Goal: Transaction & Acquisition: Book appointment/travel/reservation

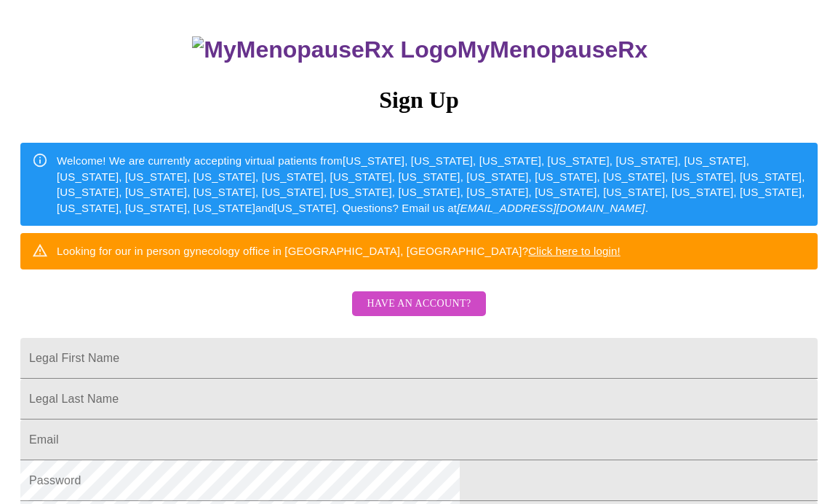
scroll to position [154, 0]
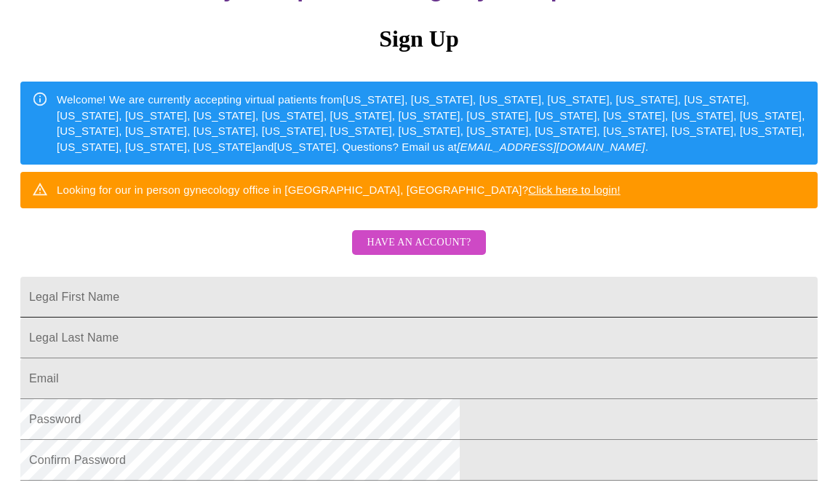
click at [472, 317] on input "Legal First Name" at bounding box center [419, 297] width 798 height 41
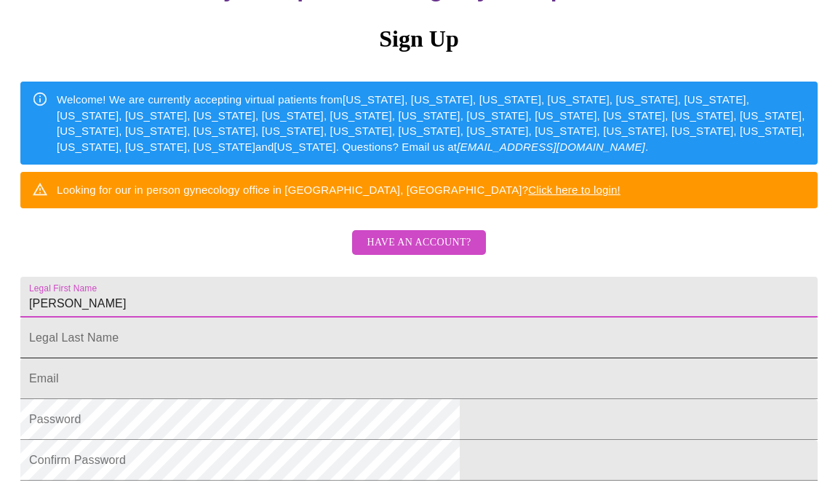
type input "[PERSON_NAME]"
click at [355, 358] on input "Legal First Name" at bounding box center [419, 337] width 798 height 41
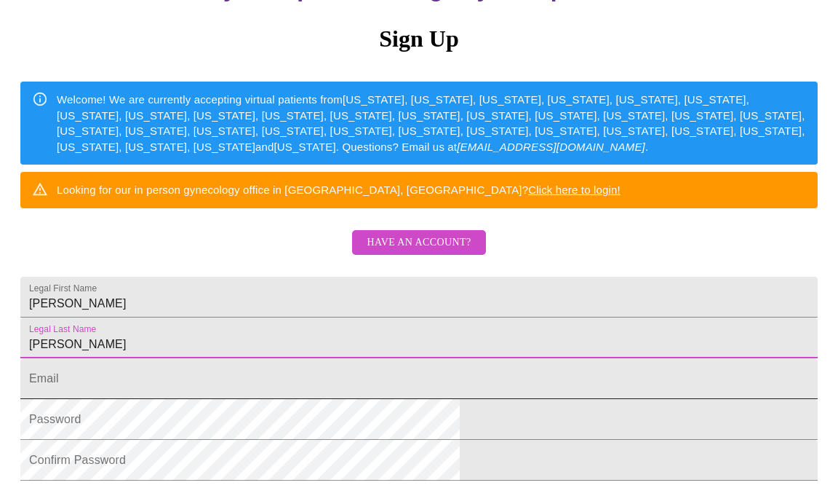
type input "[PERSON_NAME]"
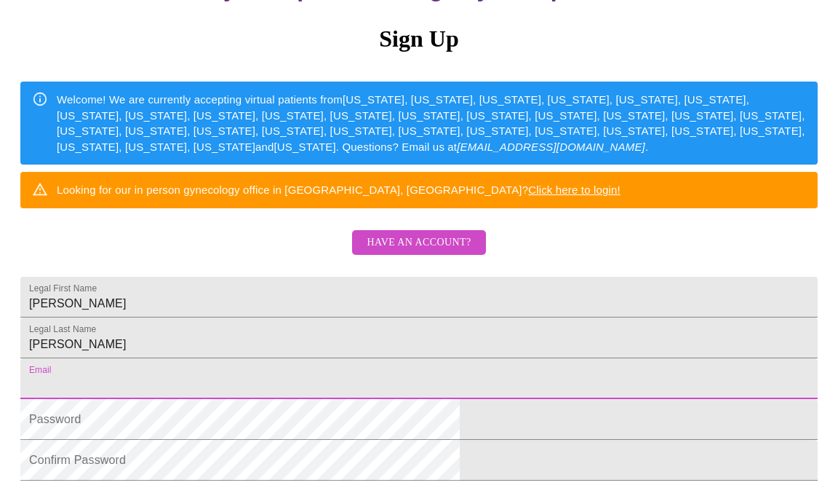
click at [351, 399] on input "Legal First Name" at bounding box center [419, 378] width 798 height 41
type input "[EMAIL_ADDRESS][DOMAIN_NAME]"
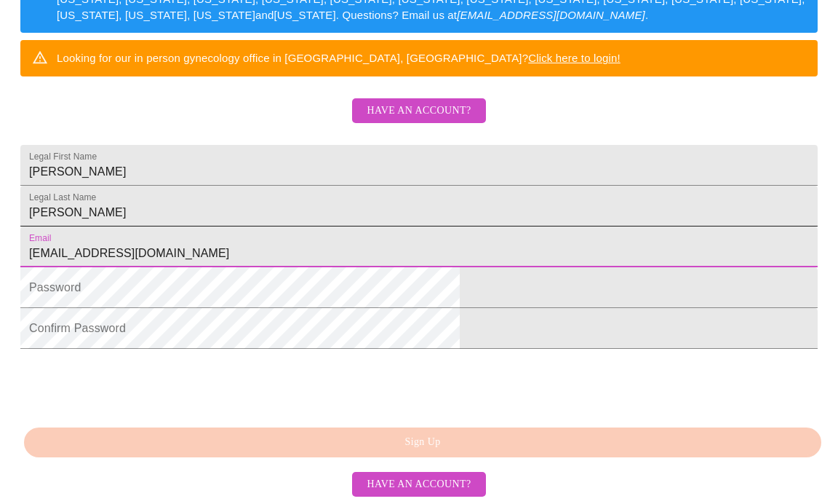
scroll to position [335, 0]
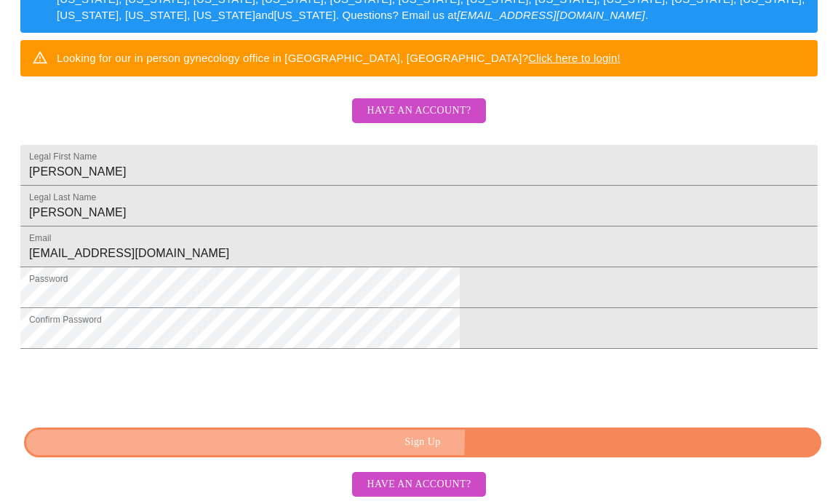
click at [311, 451] on span "Sign Up" at bounding box center [423, 442] width 764 height 18
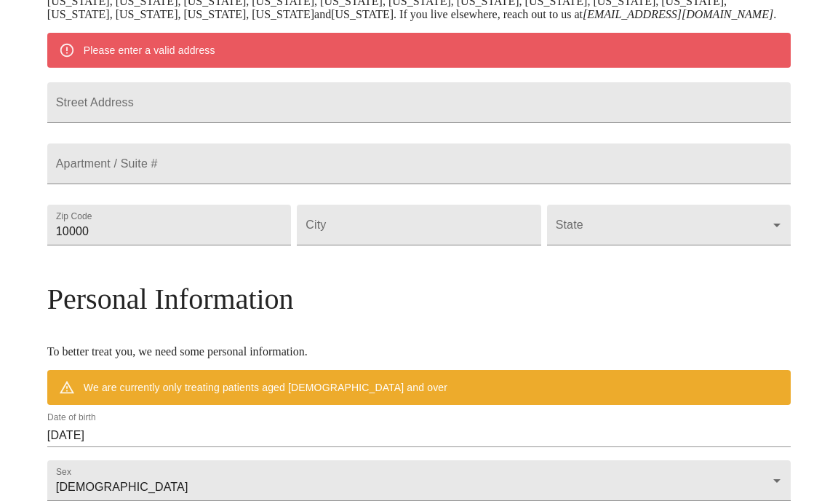
scroll to position [324, 0]
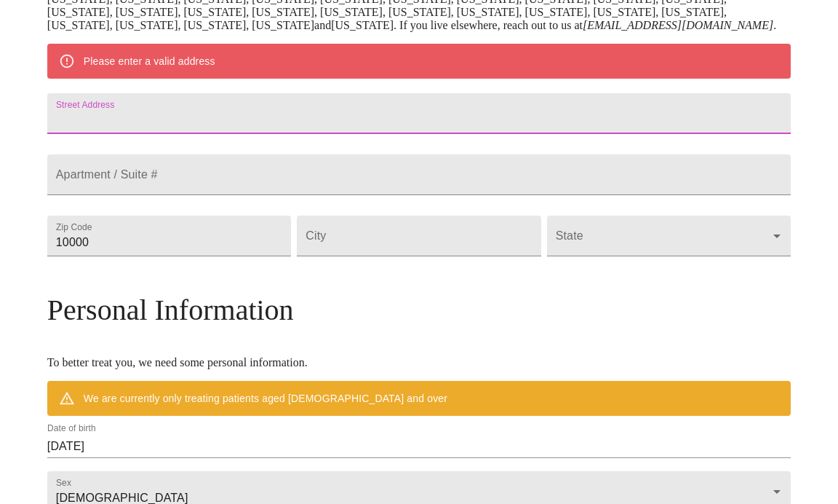
click at [483, 134] on input "Street Address" at bounding box center [419, 113] width 744 height 41
type input "[STREET_ADDRESS][PERSON_NAME]"
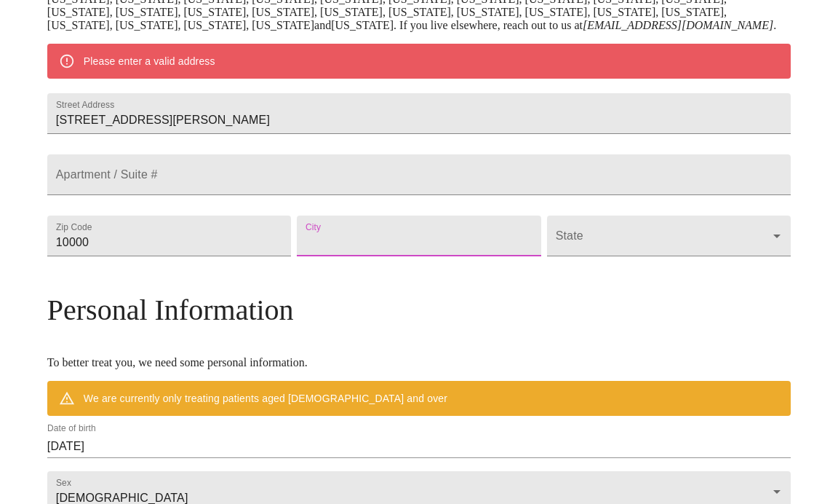
click at [394, 256] on input "Street Address" at bounding box center [419, 235] width 244 height 41
type input "[GEOGRAPHIC_DATA]"
click at [581, 316] on body "MyMenopauseRx Welcome to MyMenopauseRx Since it's your first time here, you'll …" at bounding box center [419, 256] width 827 height 1148
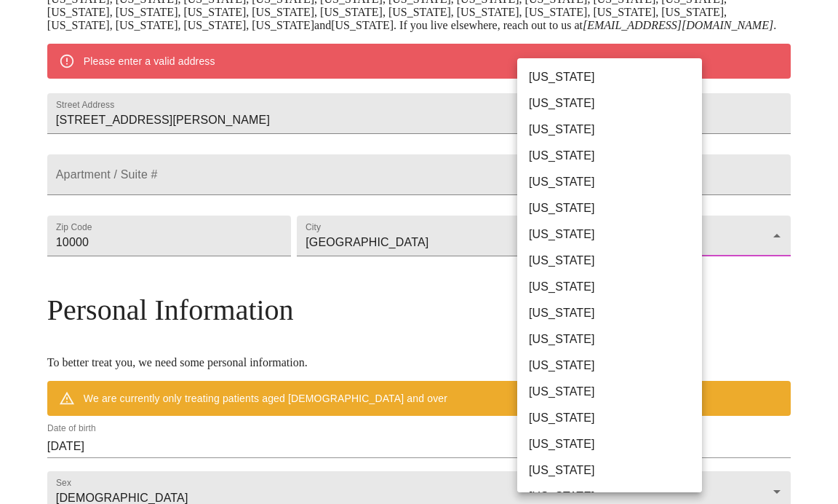
scroll to position [687, 0]
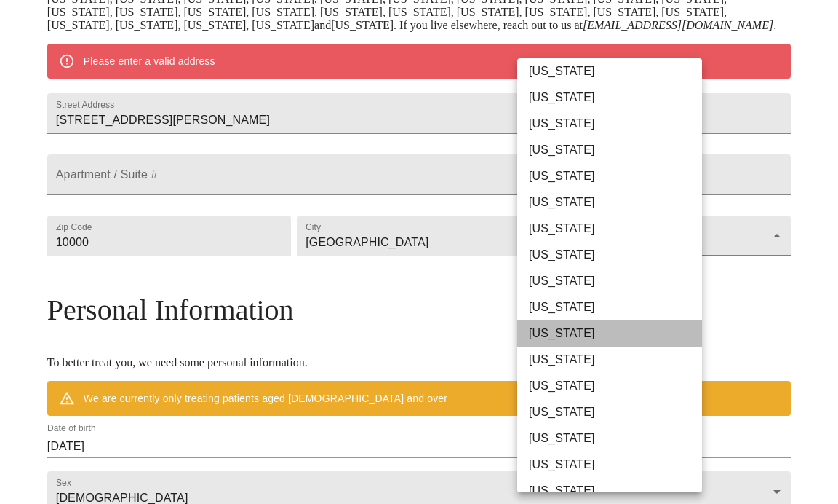
click at [552, 327] on li "[US_STATE]" at bounding box center [609, 333] width 185 height 26
type input "[US_STATE]"
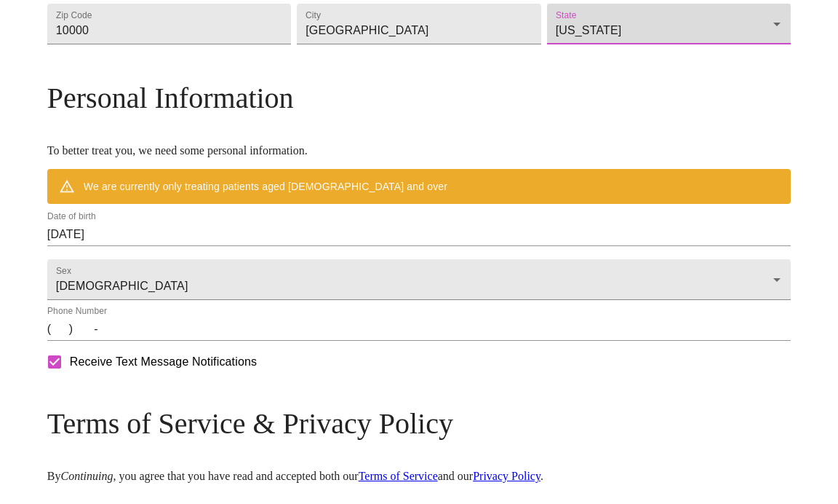
scroll to position [529, 0]
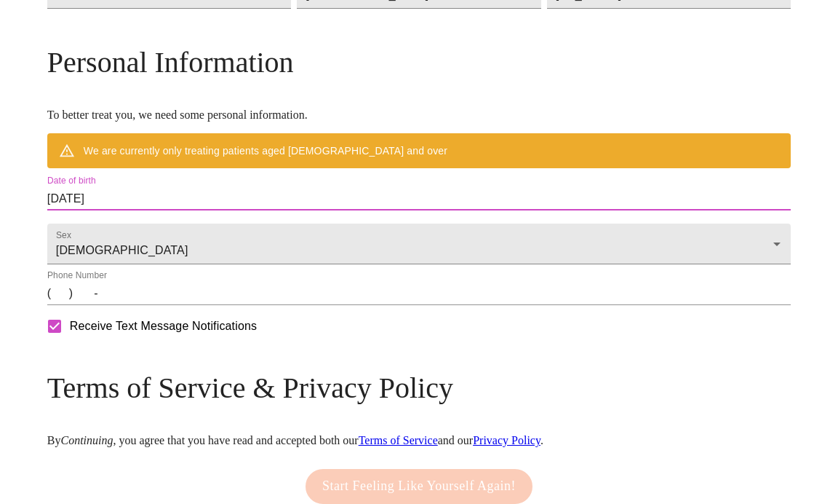
click at [319, 210] on input "[DATE]" at bounding box center [419, 198] width 744 height 23
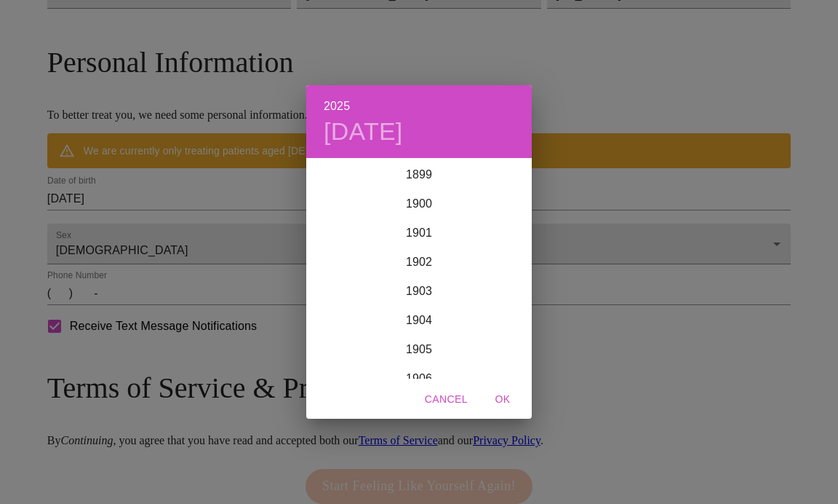
scroll to position [3581, 0]
click at [319, 263] on div "2025" at bounding box center [419, 269] width 226 height 29
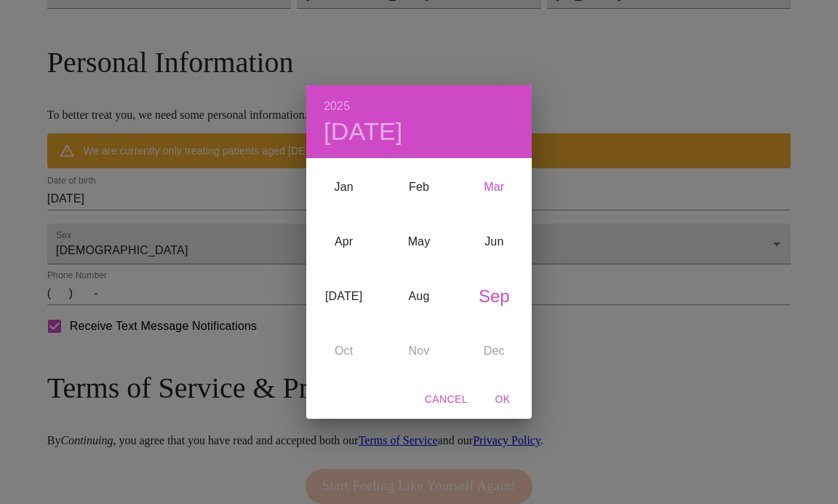
click at [486, 188] on div "Mar" at bounding box center [494, 187] width 75 height 55
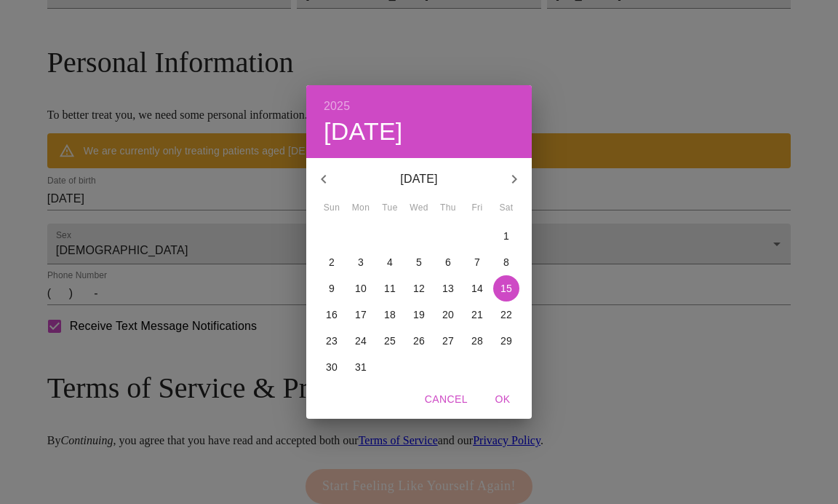
click at [387, 315] on p "18" at bounding box center [390, 314] width 12 height 15
click at [324, 175] on icon "button" at bounding box center [323, 178] width 17 height 17
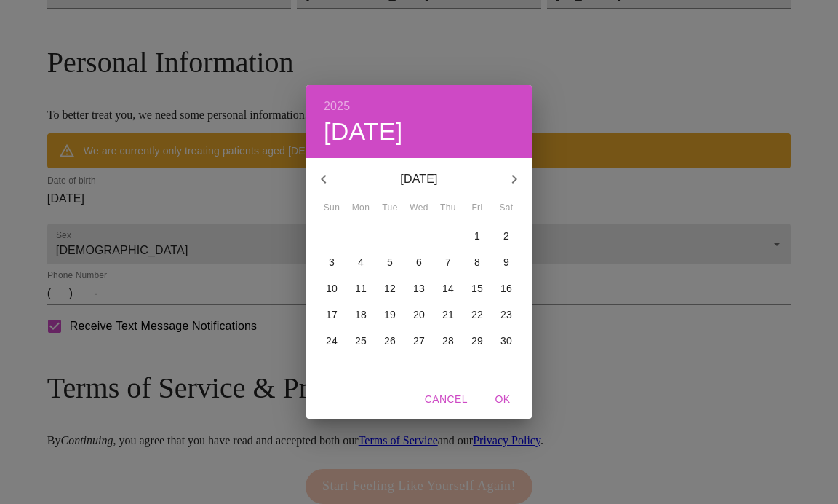
click at [324, 175] on icon "button" at bounding box center [323, 178] width 17 height 17
click at [362, 126] on h4 "[DATE]" at bounding box center [363, 131] width 79 height 31
click at [343, 101] on h6 "2025" at bounding box center [337, 106] width 26 height 20
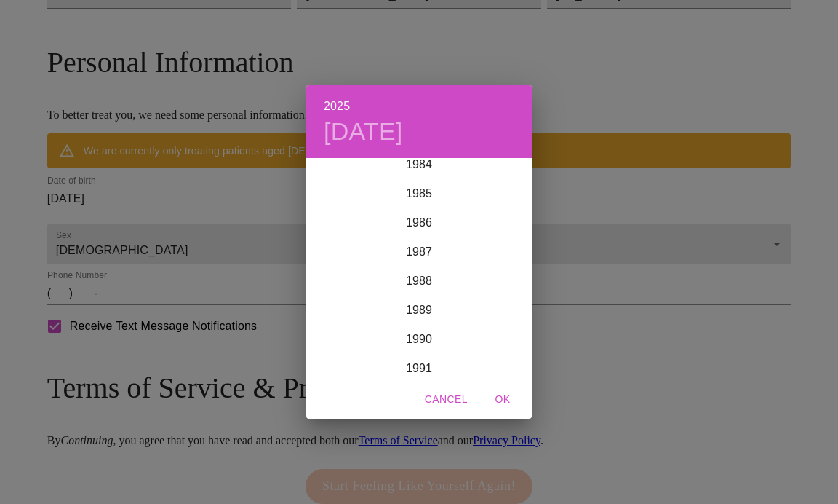
scroll to position [2477, 0]
click at [424, 202] on div "1985" at bounding box center [419, 200] width 226 height 29
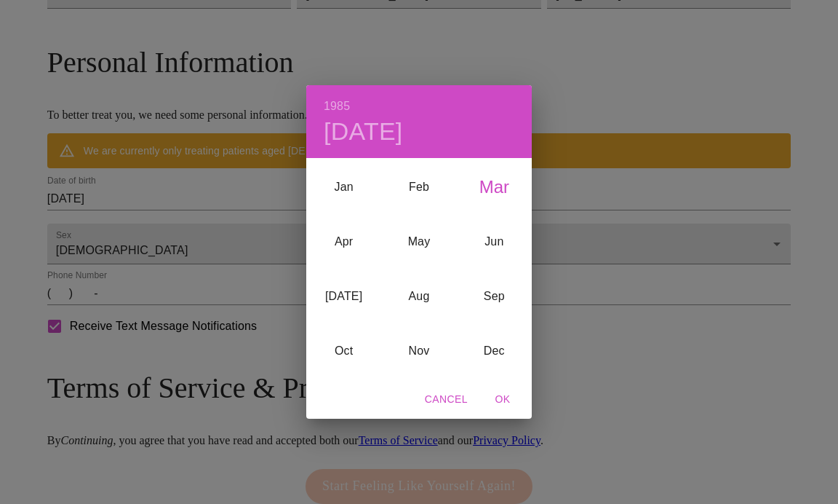
click at [496, 181] on div "Mar" at bounding box center [494, 187] width 75 height 55
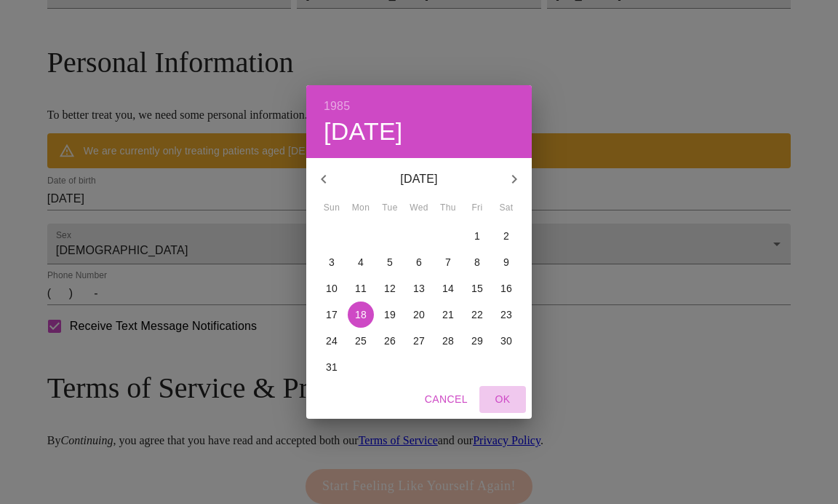
click at [504, 392] on span "OK" at bounding box center [502, 399] width 35 height 18
type input "[DATE]"
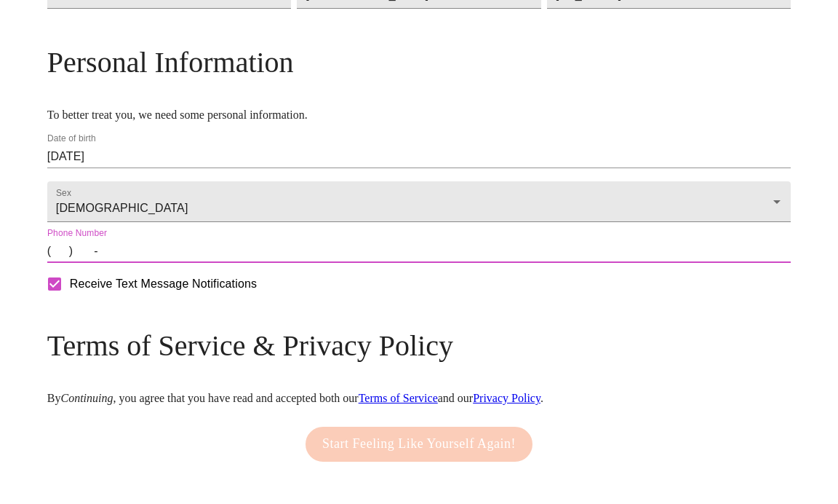
click at [153, 263] on input "(   )    -" at bounding box center [419, 250] width 744 height 23
type input "[PHONE_NUMBER]"
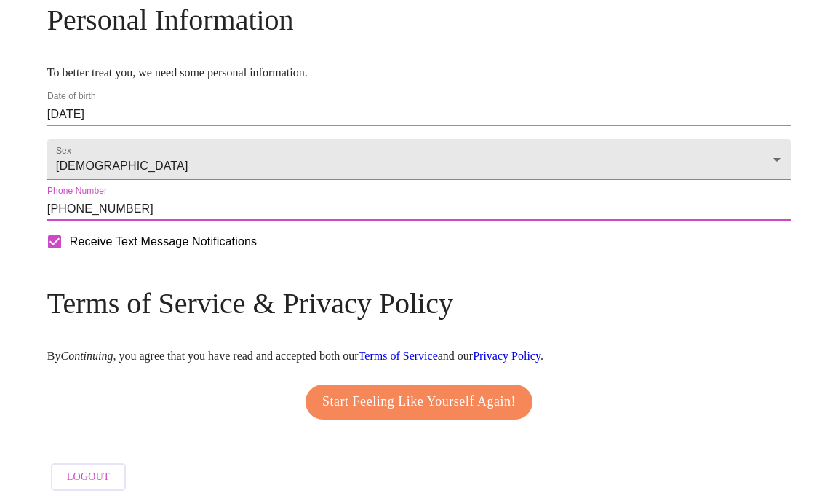
scroll to position [650, 0]
click at [378, 390] on span "Start Feeling Like Yourself Again!" at bounding box center [419, 401] width 194 height 23
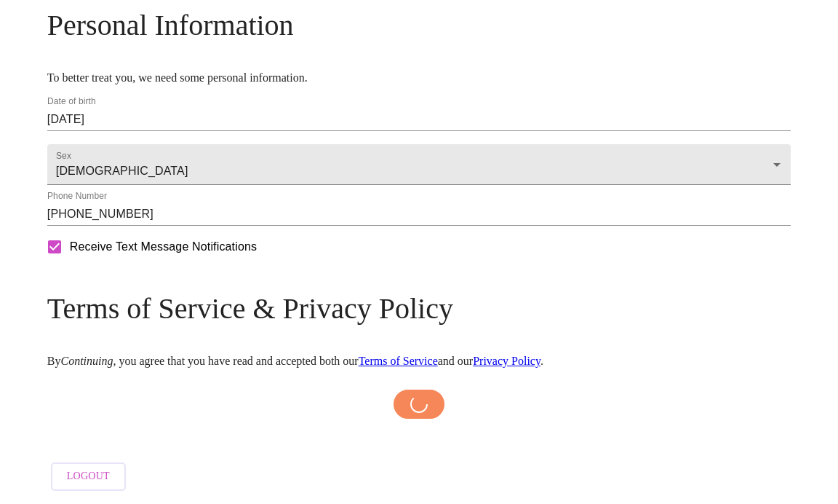
scroll to position [644, 0]
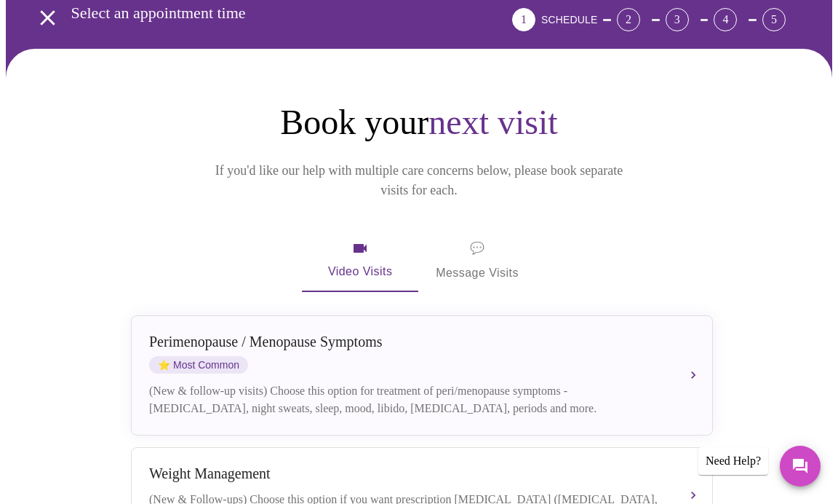
scroll to position [92, 0]
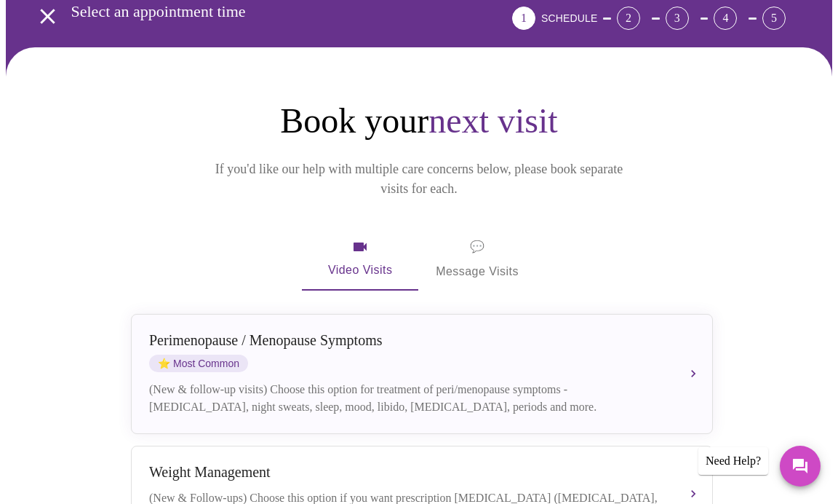
click at [478, 237] on span "💬" at bounding box center [477, 247] width 15 height 20
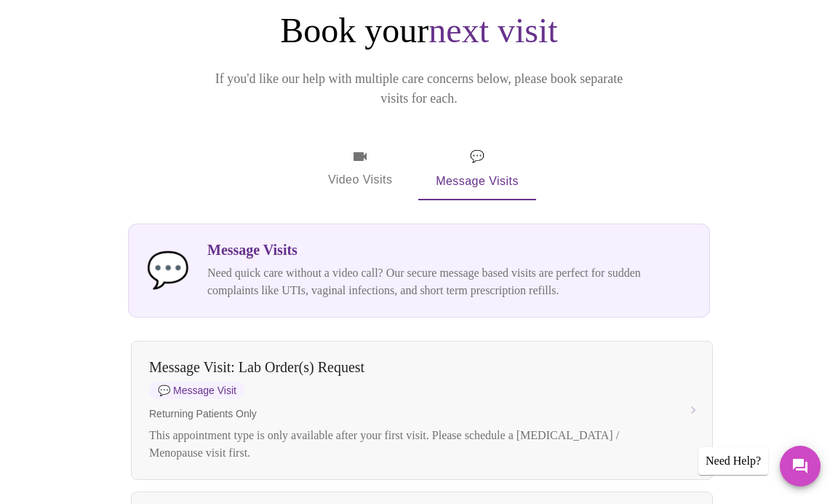
scroll to position [189, 0]
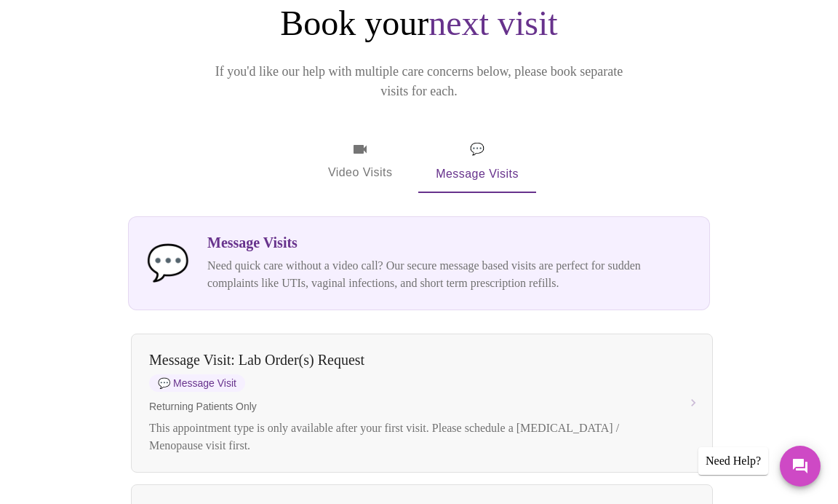
click at [361, 140] on span "Video Visits" at bounding box center [360, 161] width 82 height 42
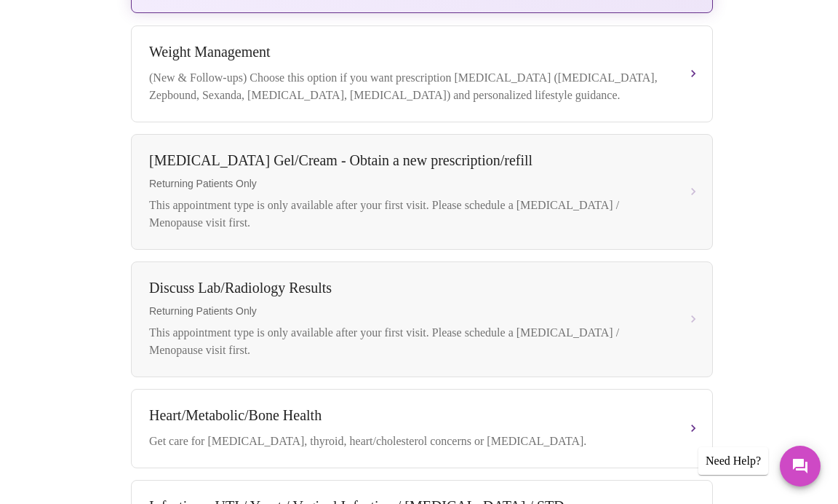
scroll to position [552, 0]
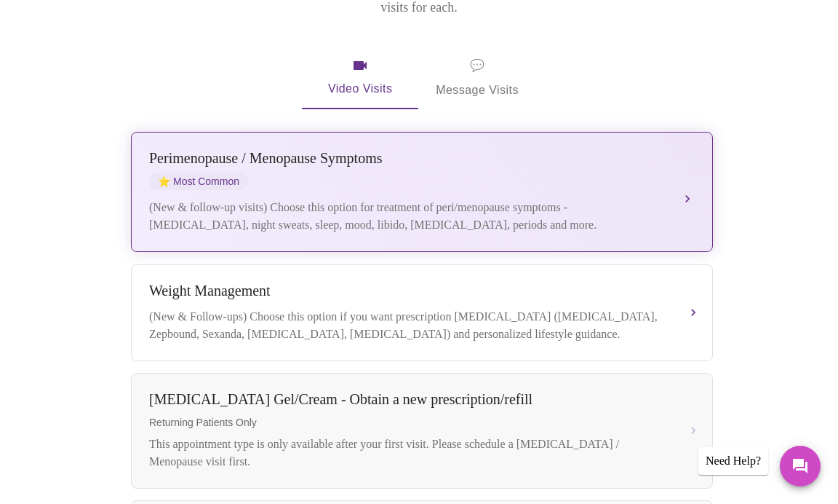
click at [437, 199] on div "(New & follow-up visits) Choose this option for treatment of peri/menopause sym…" at bounding box center [407, 216] width 517 height 35
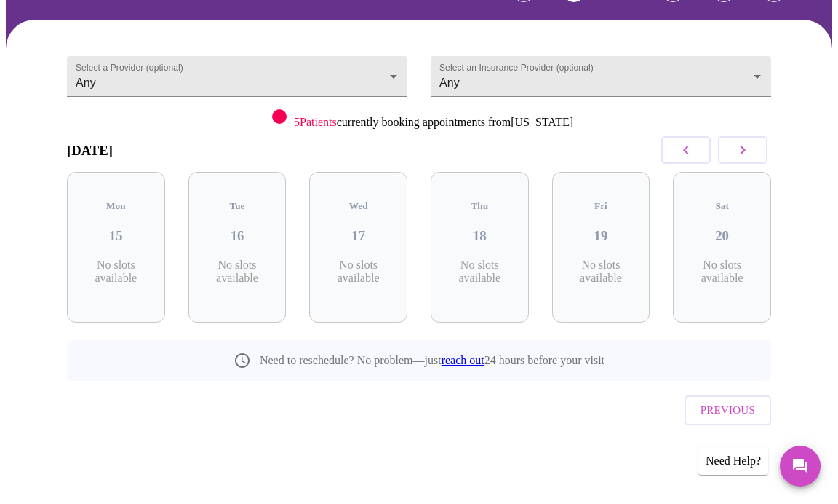
scroll to position [89, 0]
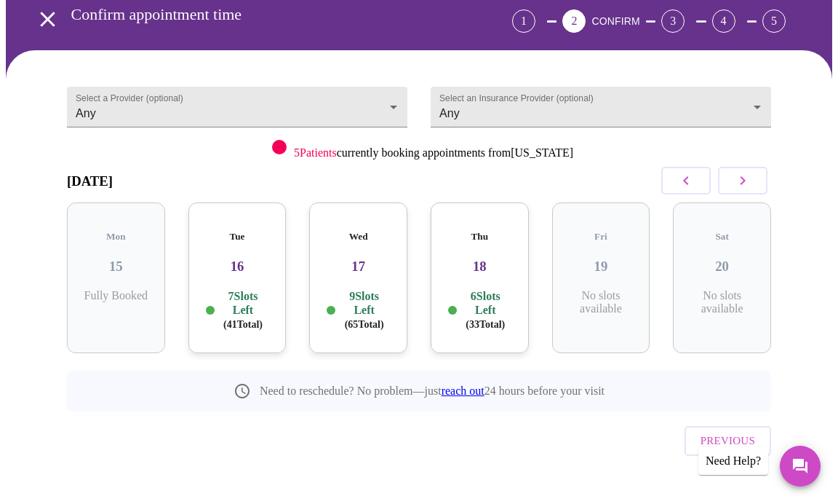
click at [231, 289] on p "7 Slots Left ( 41 Total)" at bounding box center [244, 310] width 52 height 42
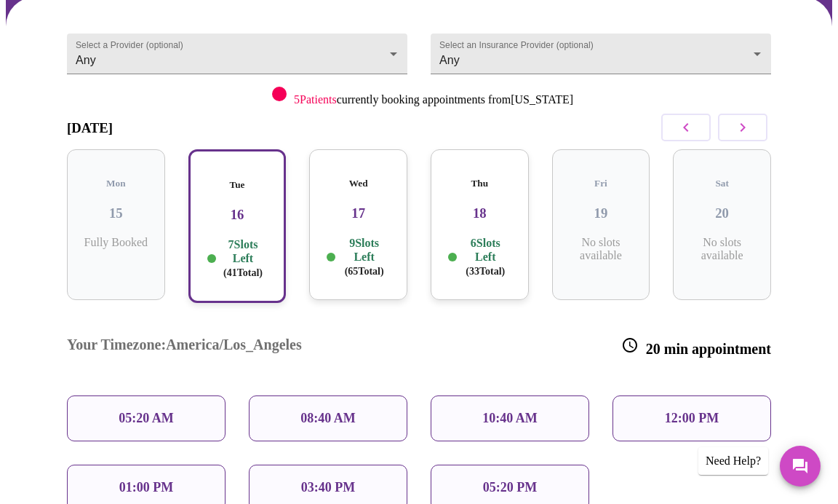
scroll to position [84, 0]
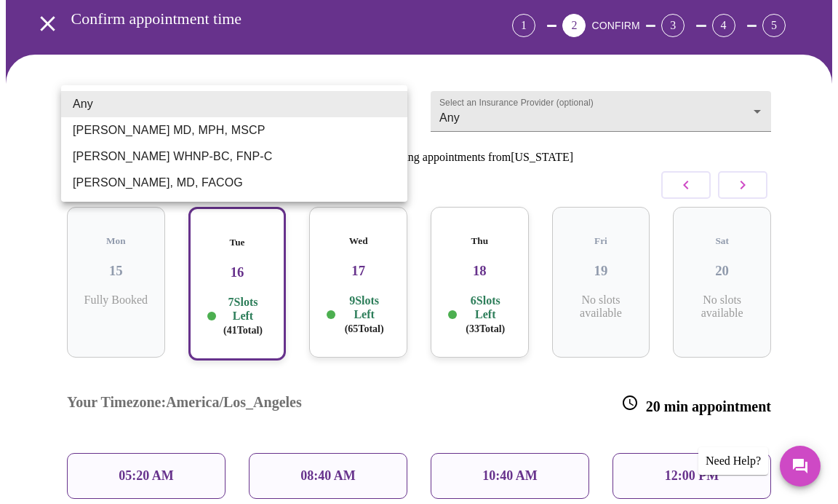
click at [394, 99] on body "MyMenopauseRx Appointments Messaging Labs Uploads Medications Community Refer a…" at bounding box center [419, 332] width 827 height 822
click at [329, 182] on li "[PERSON_NAME], MD, FACOG" at bounding box center [234, 183] width 346 height 26
type input "[PERSON_NAME], MD, FACOG"
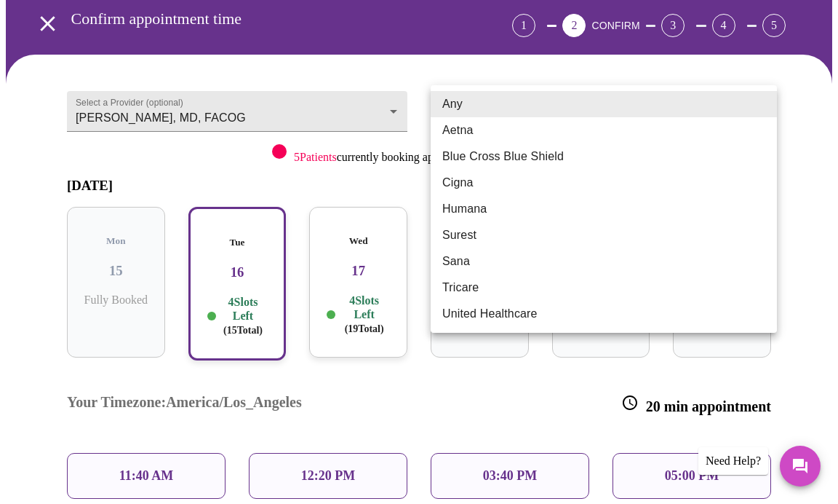
click at [512, 109] on body "MyMenopauseRx Appointments Messaging Labs Uploads Medications Community Refer a…" at bounding box center [419, 297] width 827 height 753
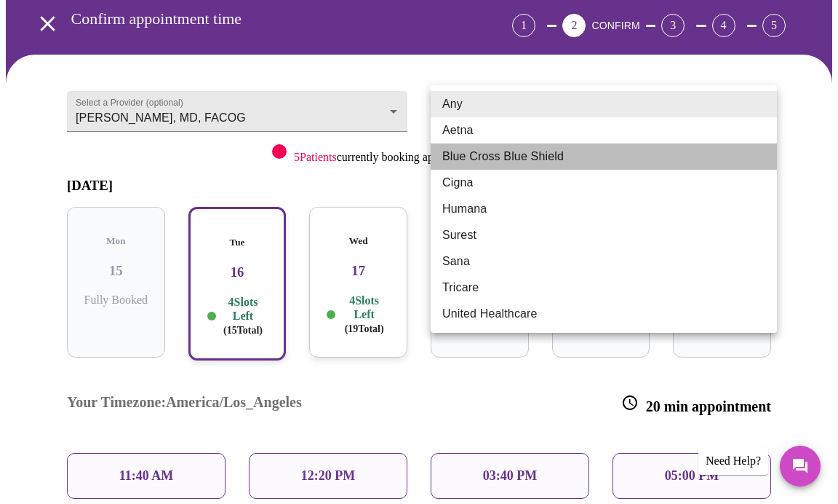
click at [513, 162] on li "Blue Cross Blue Shield" at bounding box center [604, 156] width 346 height 26
type input "Blue Cross Blue Shield"
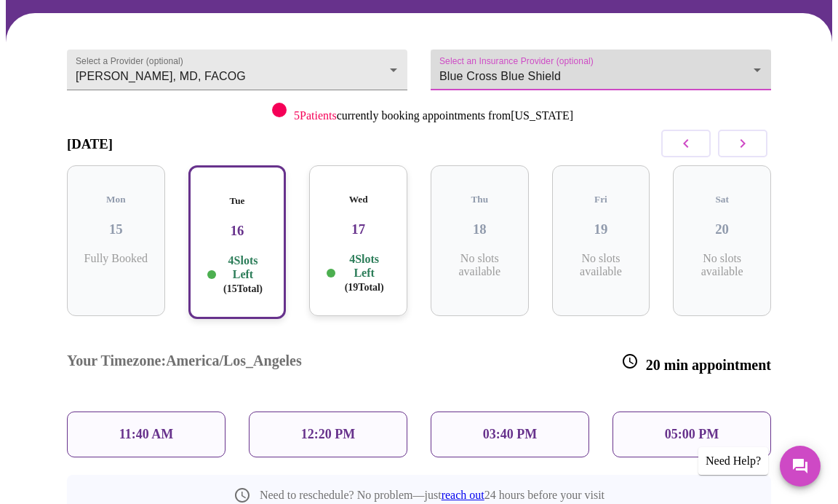
scroll to position [206, 0]
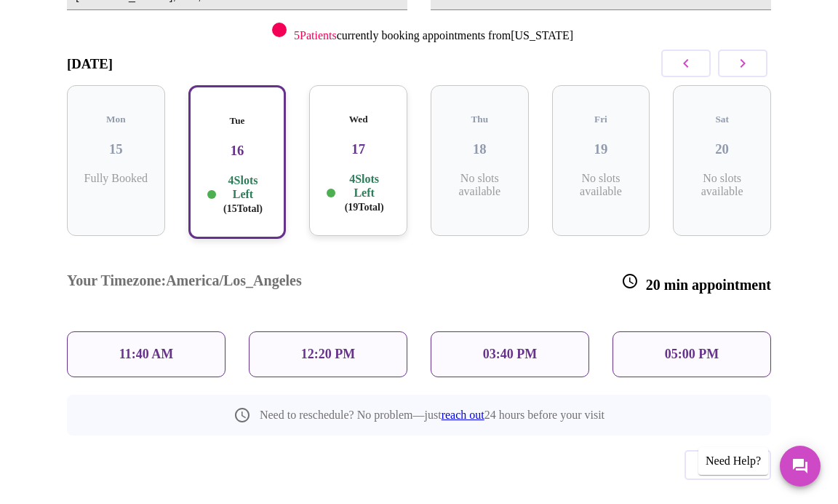
click at [333, 346] on p "12:20 PM" at bounding box center [328, 353] width 54 height 15
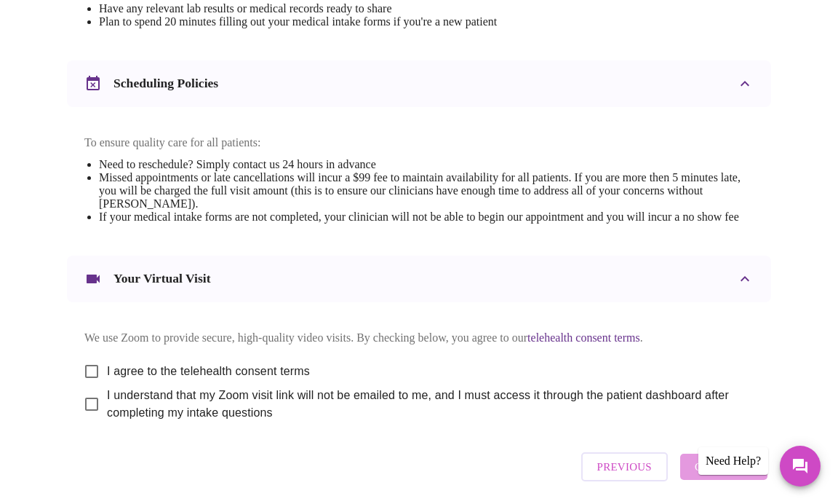
scroll to position [628, 0]
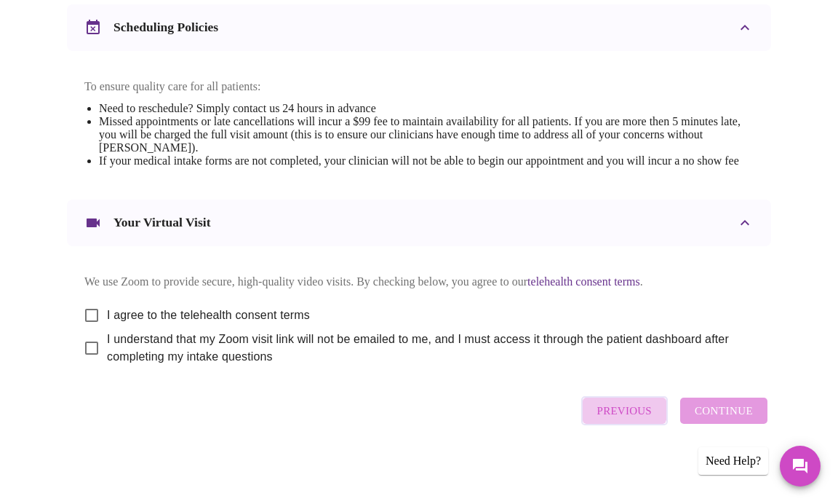
click at [627, 413] on span "Previous" at bounding box center [625, 410] width 55 height 19
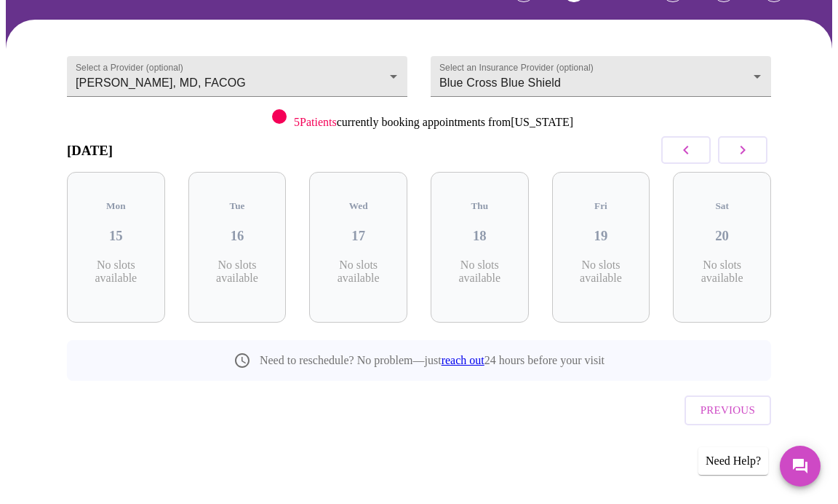
scroll to position [89, 0]
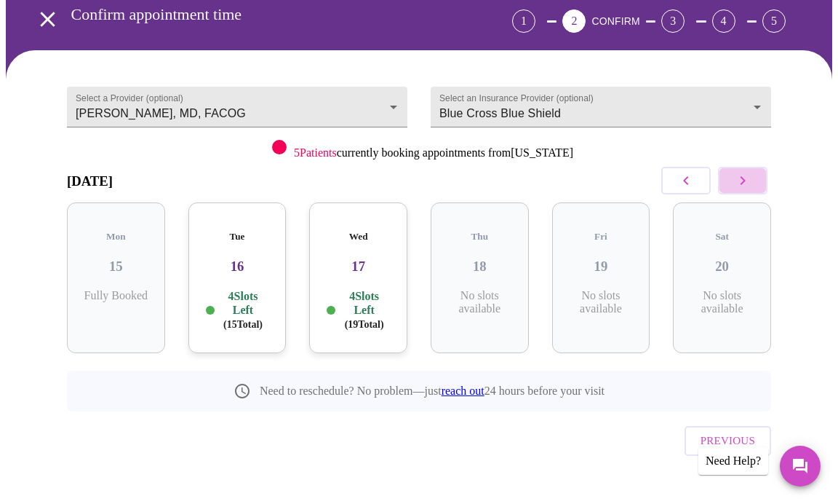
click at [745, 182] on icon "button" at bounding box center [742, 180] width 17 height 17
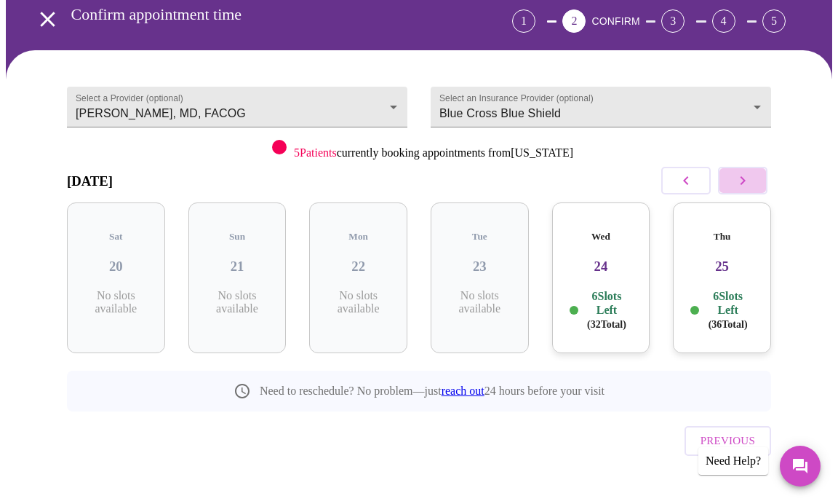
click at [745, 182] on icon "button" at bounding box center [742, 180] width 17 height 17
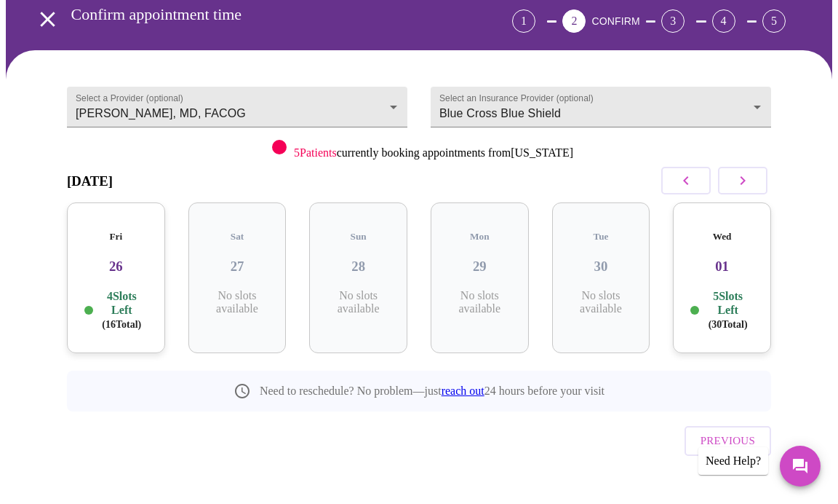
click at [728, 267] on div "Wed 01 5 Slots Left ( 30 Total)" at bounding box center [722, 277] width 98 height 151
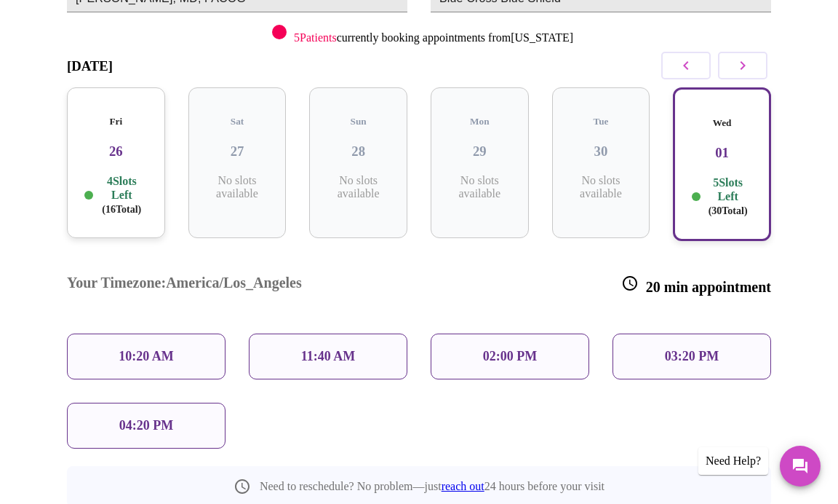
scroll to position [206, 0]
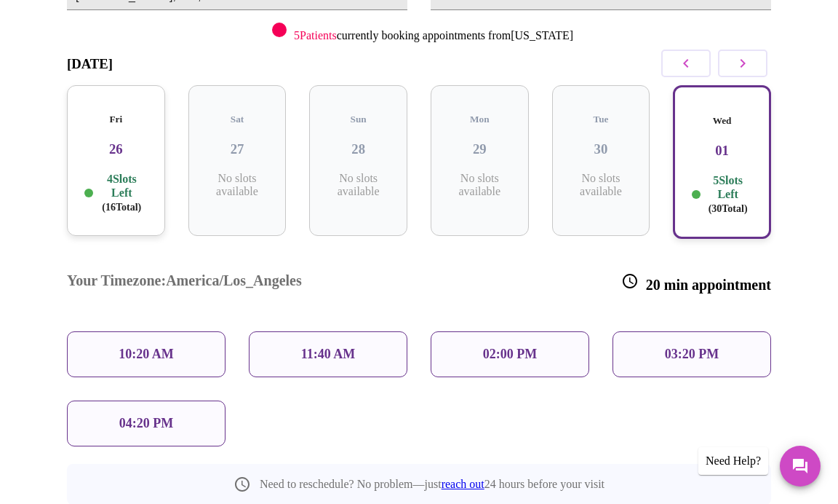
click at [337, 346] on p "11:40 AM" at bounding box center [328, 353] width 55 height 15
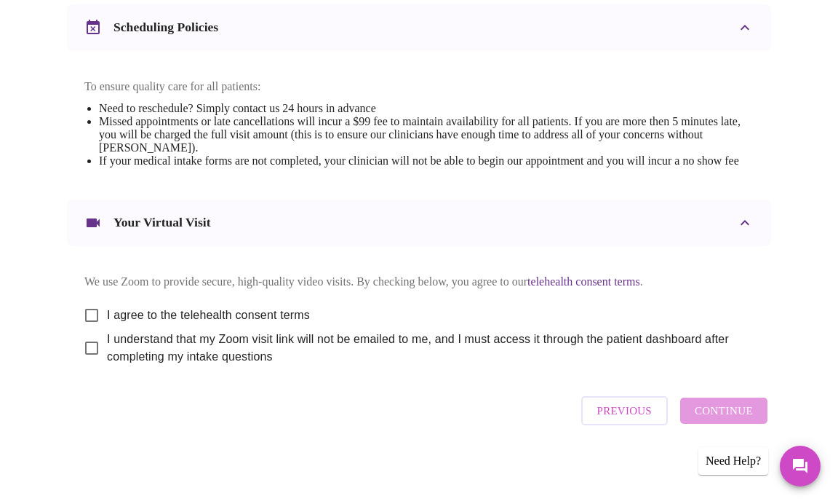
scroll to position [627, 0]
click at [86, 315] on input "I agree to the telehealth consent terms" at bounding box center [91, 315] width 31 height 31
checkbox input "true"
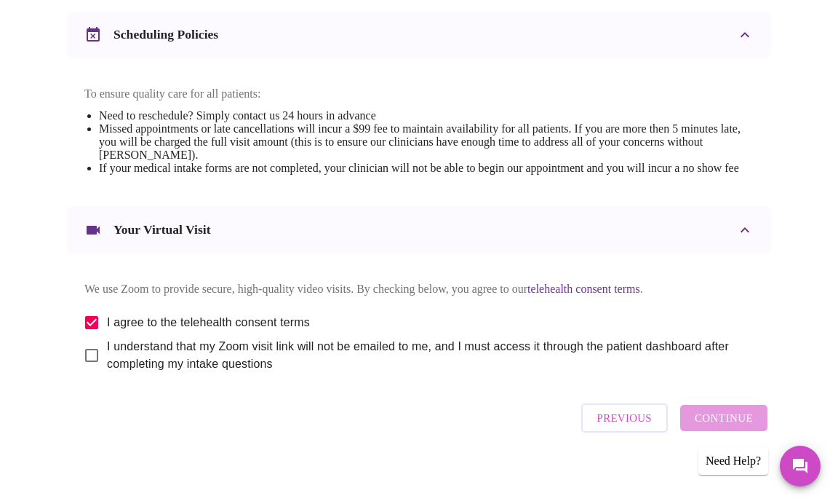
scroll to position [583, 0]
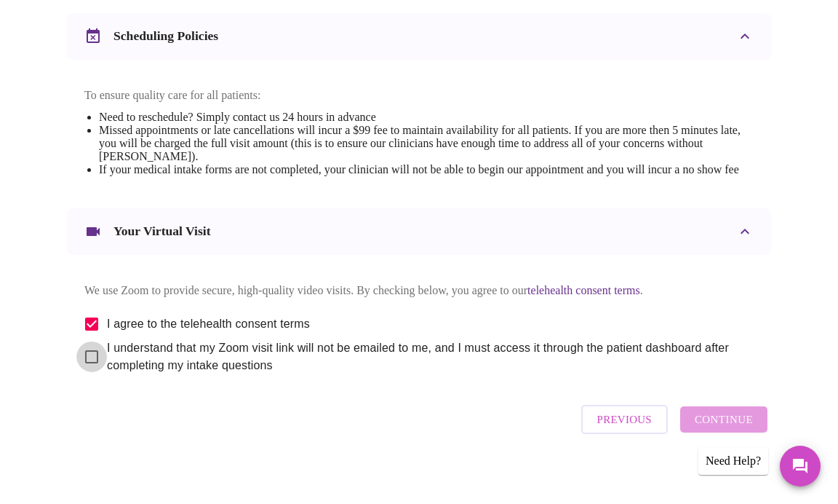
click at [87, 372] on input "I understand that my Zoom visit link will not be emailed to me, and I must acce…" at bounding box center [91, 356] width 31 height 31
checkbox input "true"
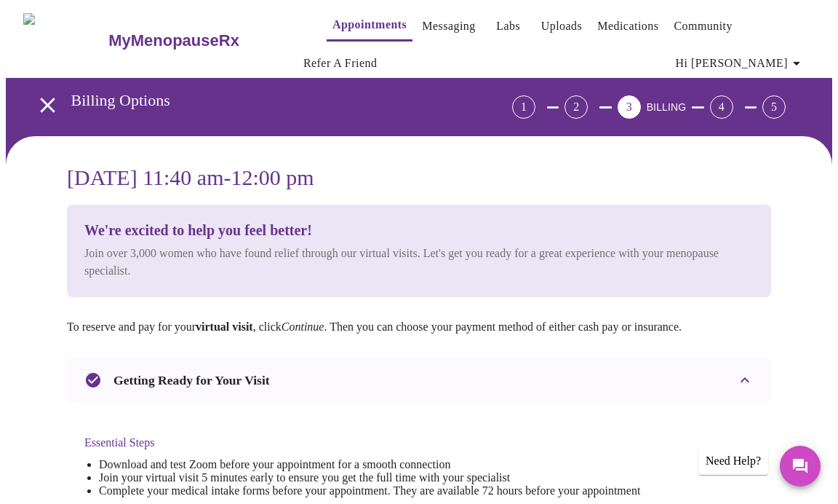
scroll to position [0, 0]
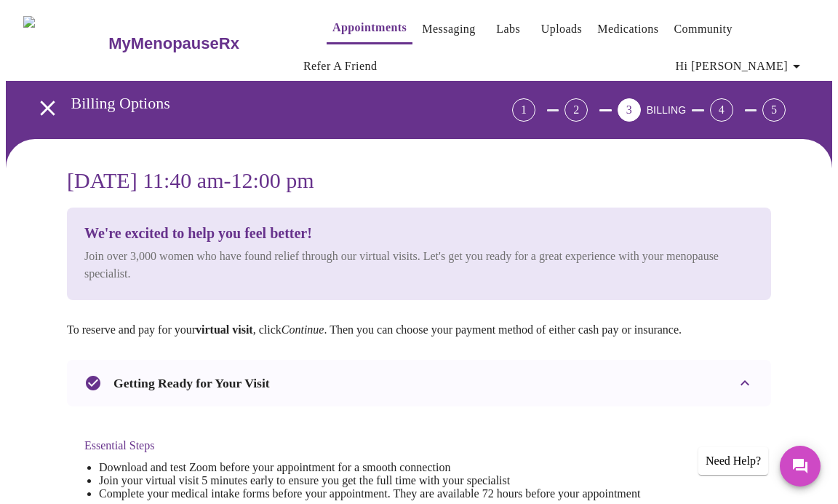
click at [135, 36] on h3 "MyMenopauseRx" at bounding box center [173, 43] width 131 height 19
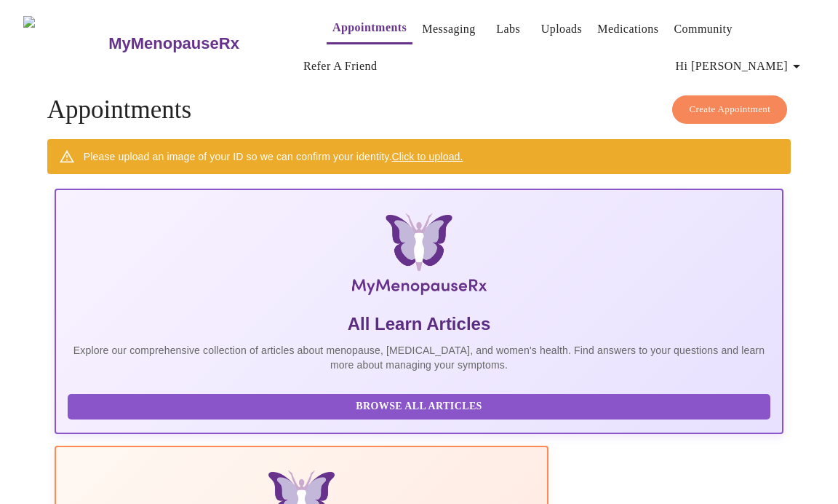
click at [126, 34] on h3 "MyMenopauseRx" at bounding box center [173, 43] width 131 height 19
click at [171, 34] on h3 "MyMenopauseRx" at bounding box center [173, 43] width 131 height 19
